Goal: Transaction & Acquisition: Purchase product/service

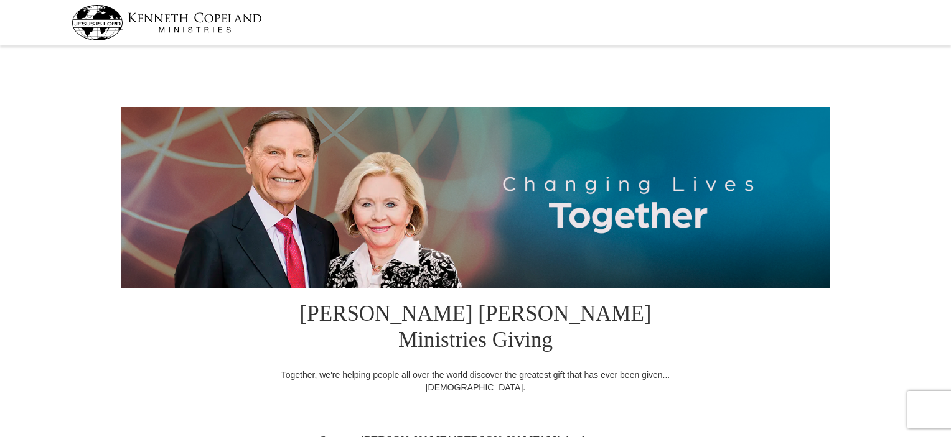
select select "FL"
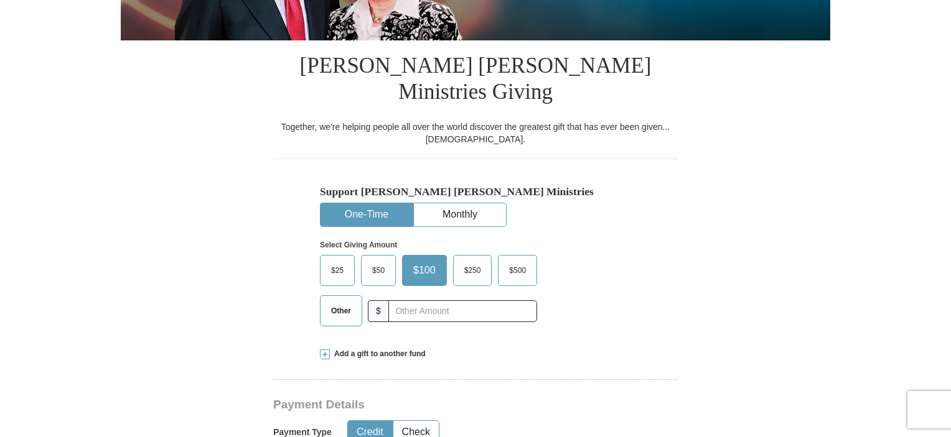
scroll to position [296, 0]
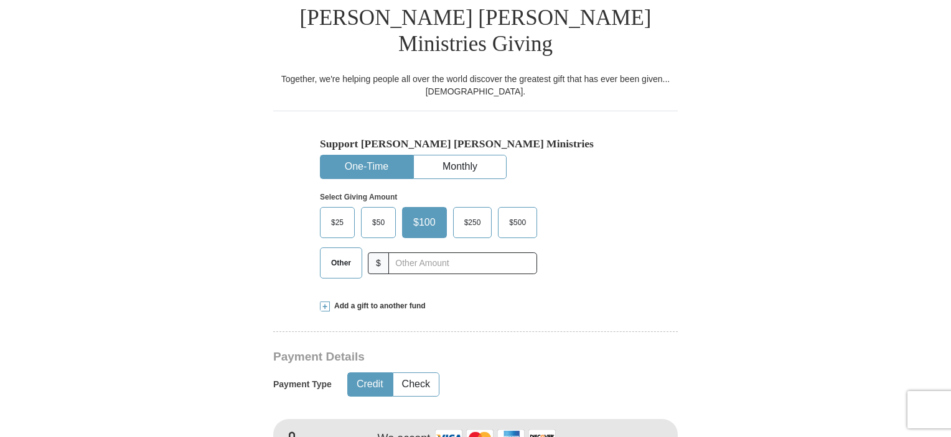
click at [518, 208] on label "$500" at bounding box center [517, 223] width 38 height 30
click at [0, 0] on input "$500" at bounding box center [0, 0] width 0 height 0
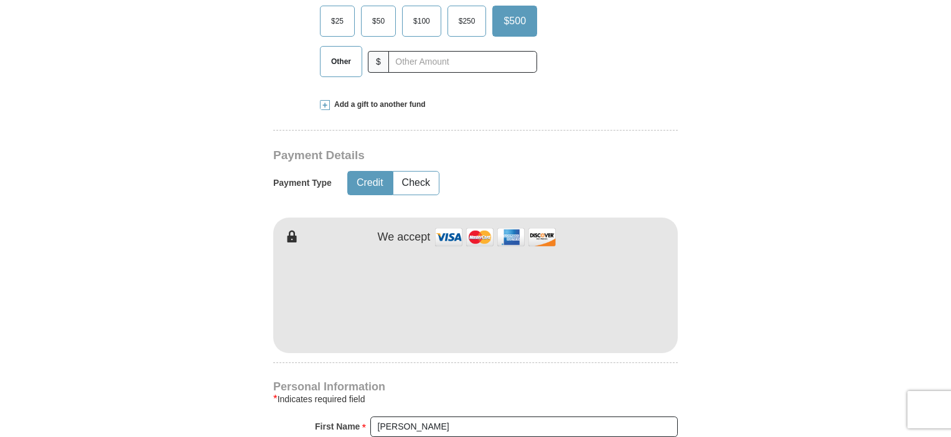
scroll to position [520, 0]
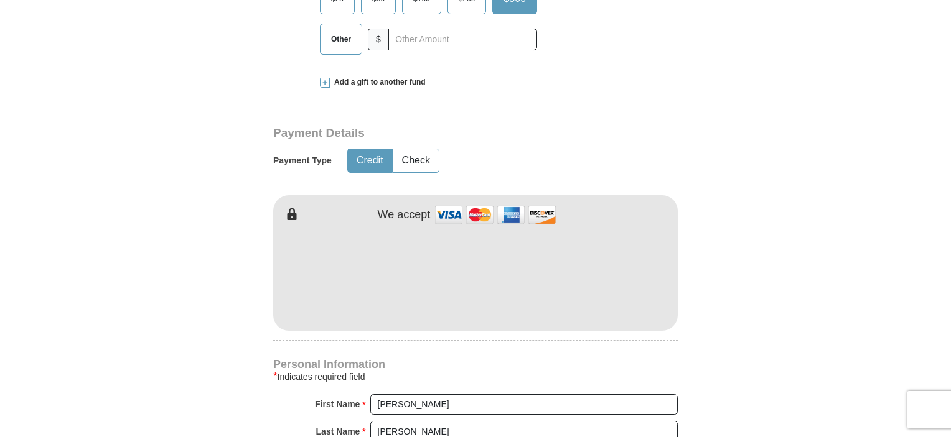
click at [594, 128] on div "Kenneth Copeland Ministries Giving Together, we're helping people all over the …" at bounding box center [475, 342] width 404 height 1146
click at [575, 70] on div "Kenneth Copeland Ministries Giving Together, we're helping people all over the …" at bounding box center [475, 342] width 404 height 1146
click at [510, 108] on hr at bounding box center [475, 112] width 404 height 9
click at [149, 311] on form "Kenneth Copeland Ministries Giving Together, we're helping people all over the …" at bounding box center [475, 222] width 709 height 1385
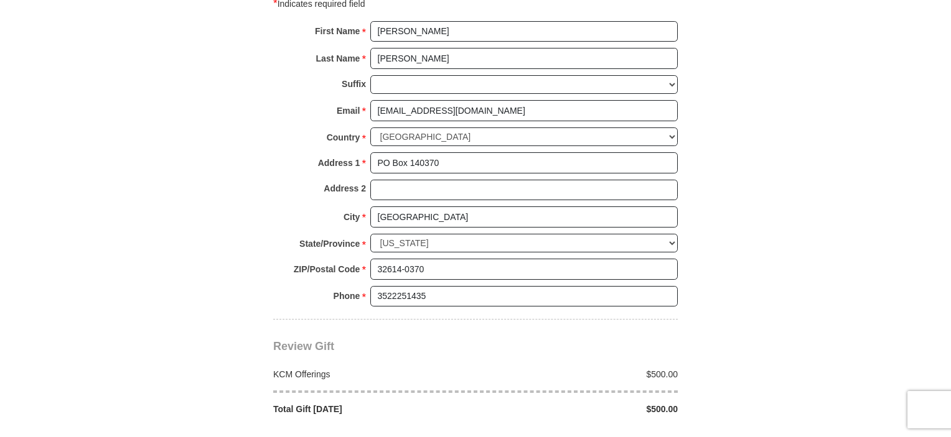
scroll to position [956, 0]
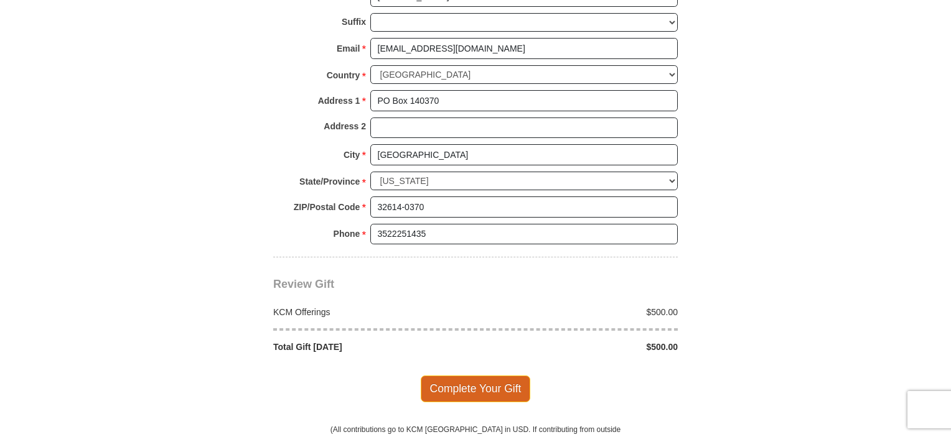
click at [463, 376] on span "Complete Your Gift" at bounding box center [476, 389] width 110 height 26
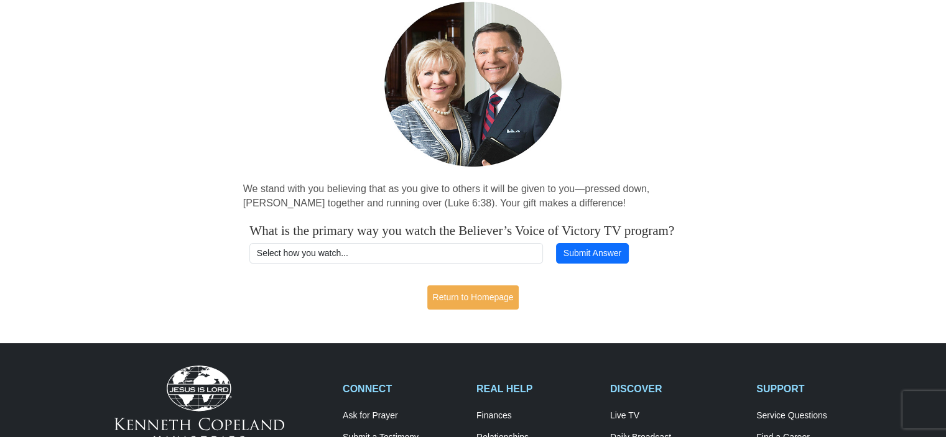
scroll to position [113, 0]
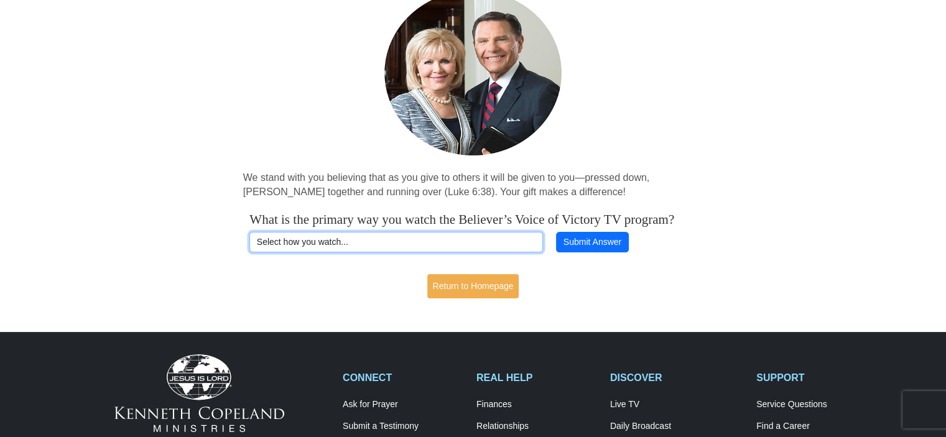
click at [406, 253] on select "Select how you watch... Daystar Morning Daystar Evening [DOMAIN_NAME] [DOMAIN_N…" at bounding box center [397, 242] width 294 height 21
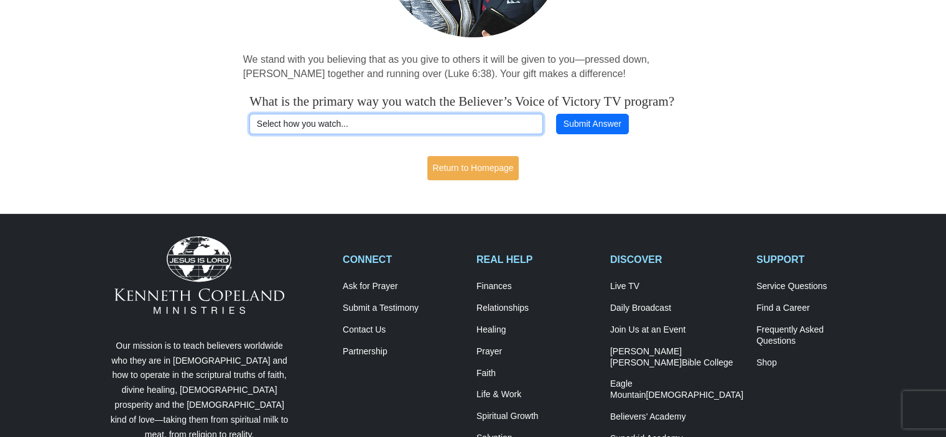
scroll to position [0, 0]
